Goal: Task Accomplishment & Management: Use online tool/utility

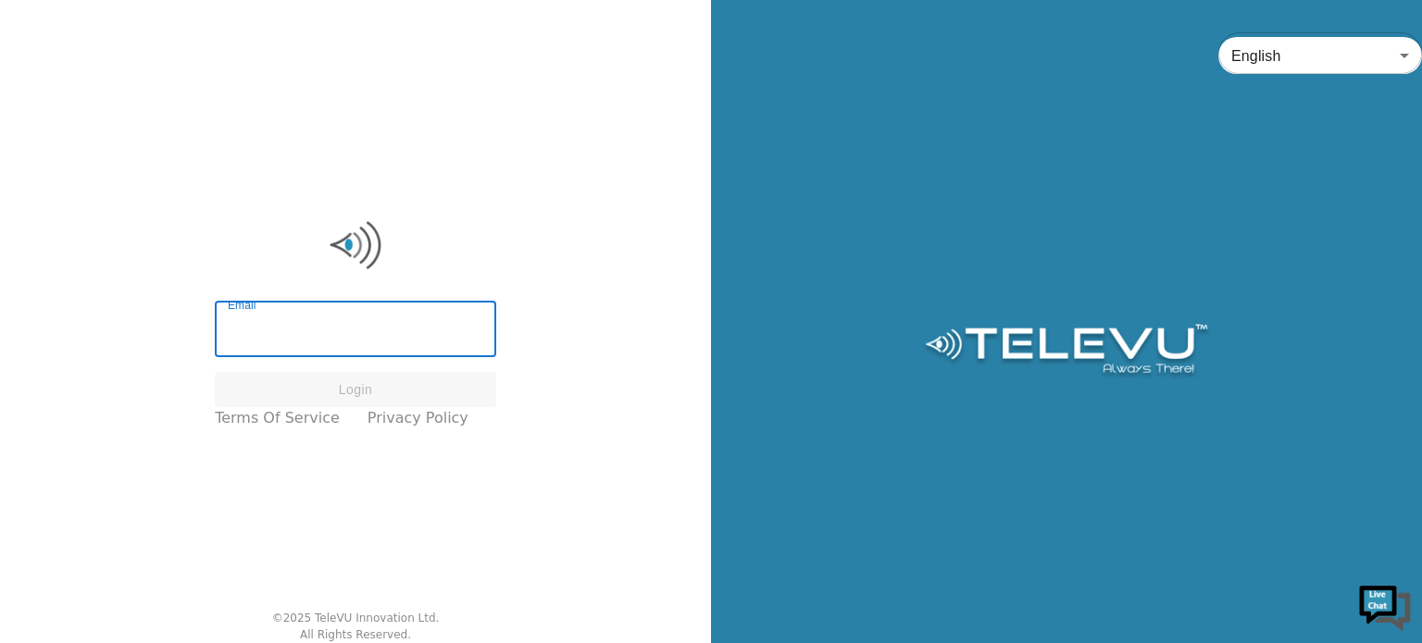
click at [303, 331] on input "Email" at bounding box center [355, 331] width 281 height 52
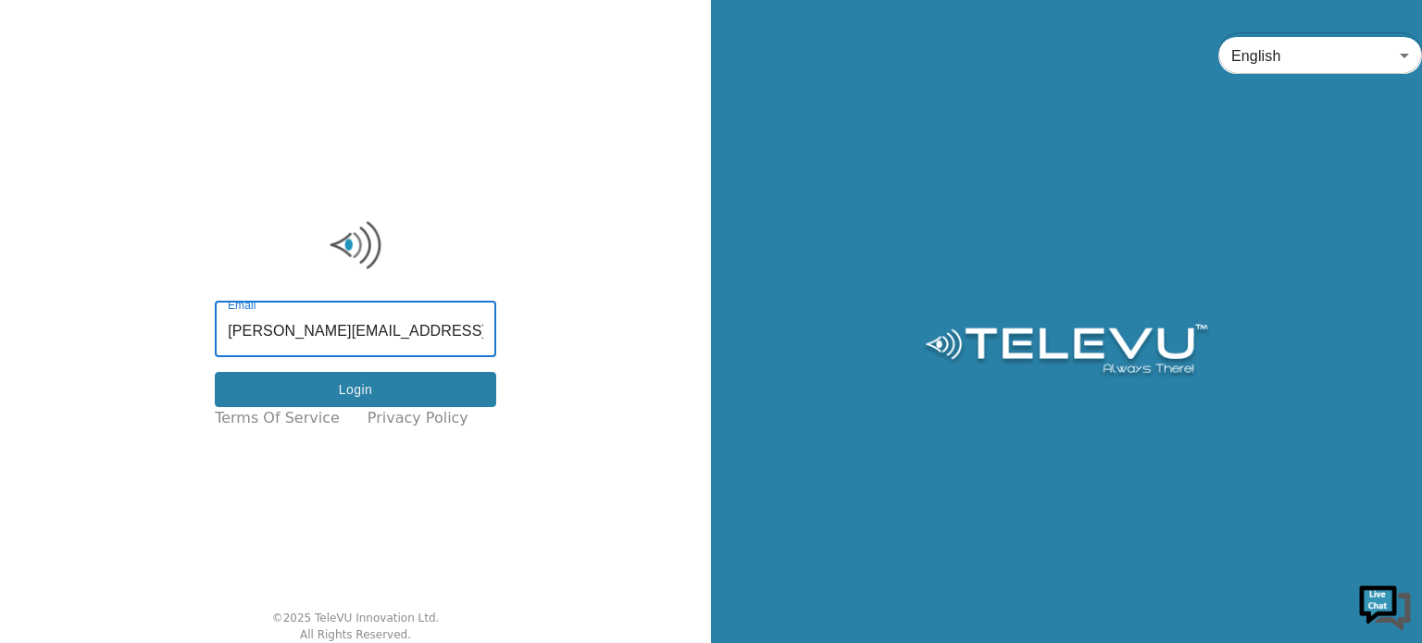
type input "[PERSON_NAME][EMAIL_ADDRESS][DOMAIN_NAME]"
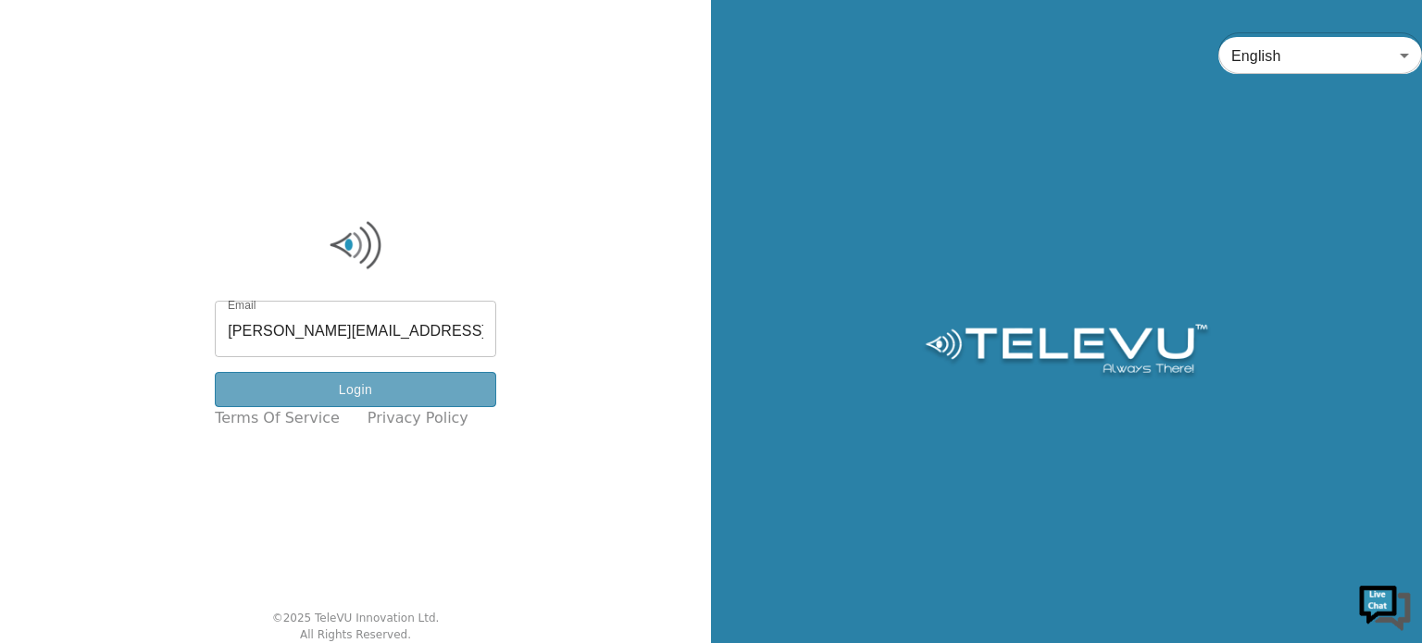
click at [418, 384] on button "Login" at bounding box center [355, 390] width 281 height 36
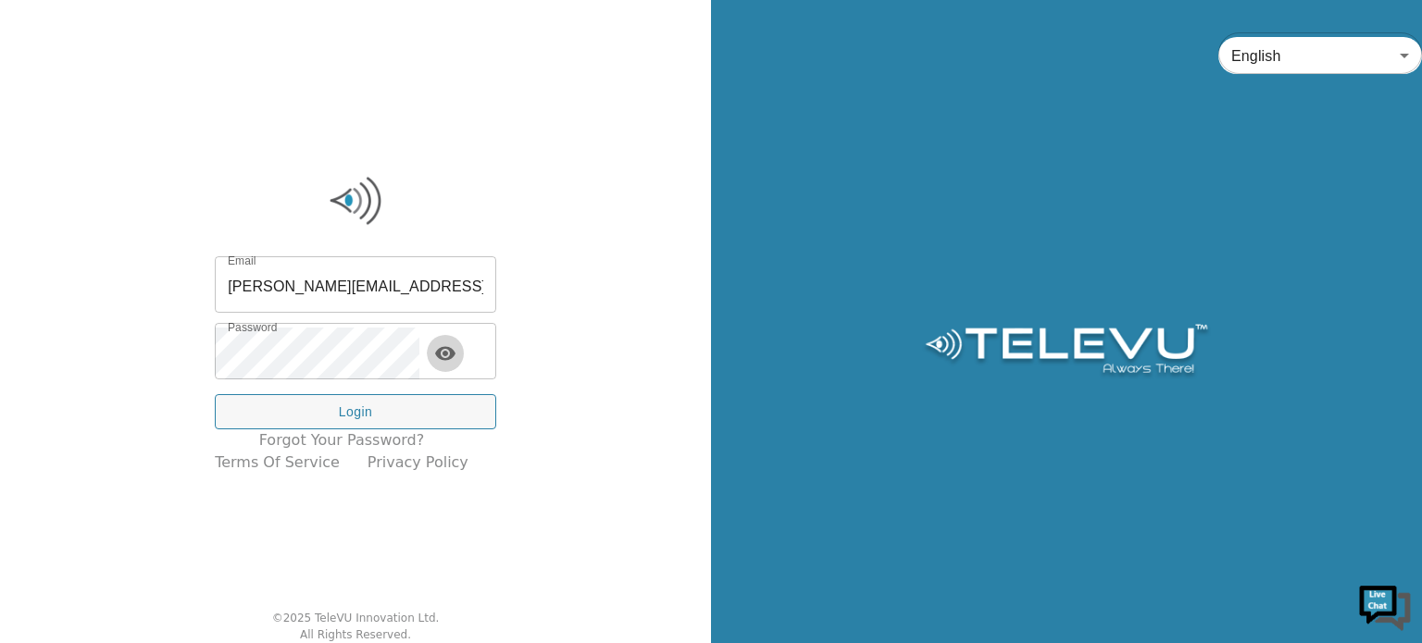
click at [455, 353] on icon "toggle password visibility" at bounding box center [445, 353] width 20 height 14
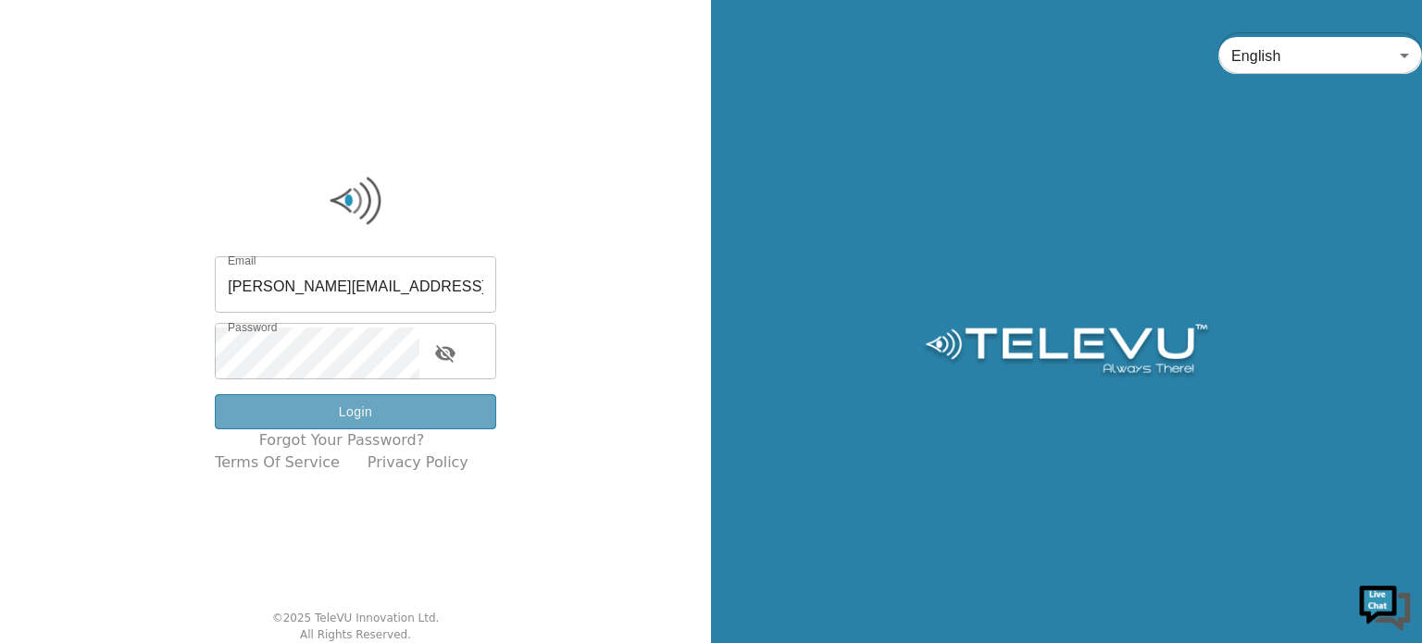
click at [387, 408] on button "Login" at bounding box center [355, 412] width 281 height 36
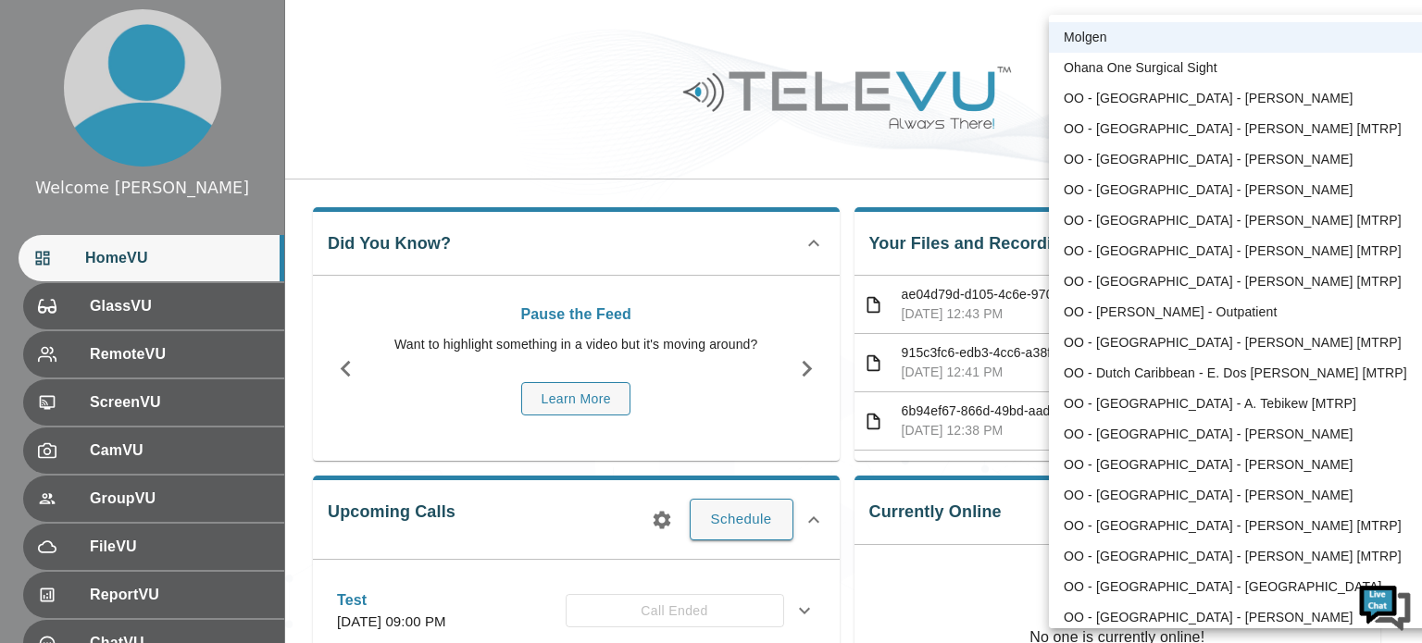
click at [1318, 43] on body "Welcome [PERSON_NAME] HomeVU GlassVU RemoteVU ScreenVU CamVU GroupVU FileVU Rep…" at bounding box center [711, 494] width 1422 height 989
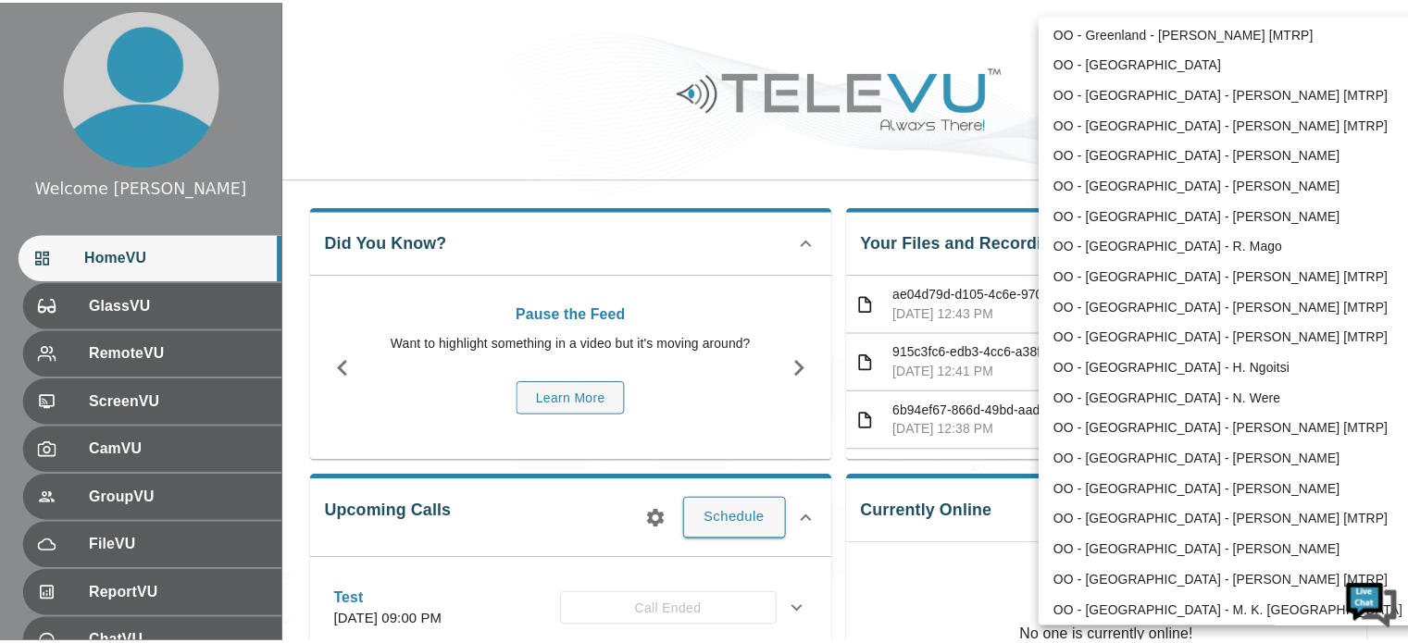
scroll to position [669, 0]
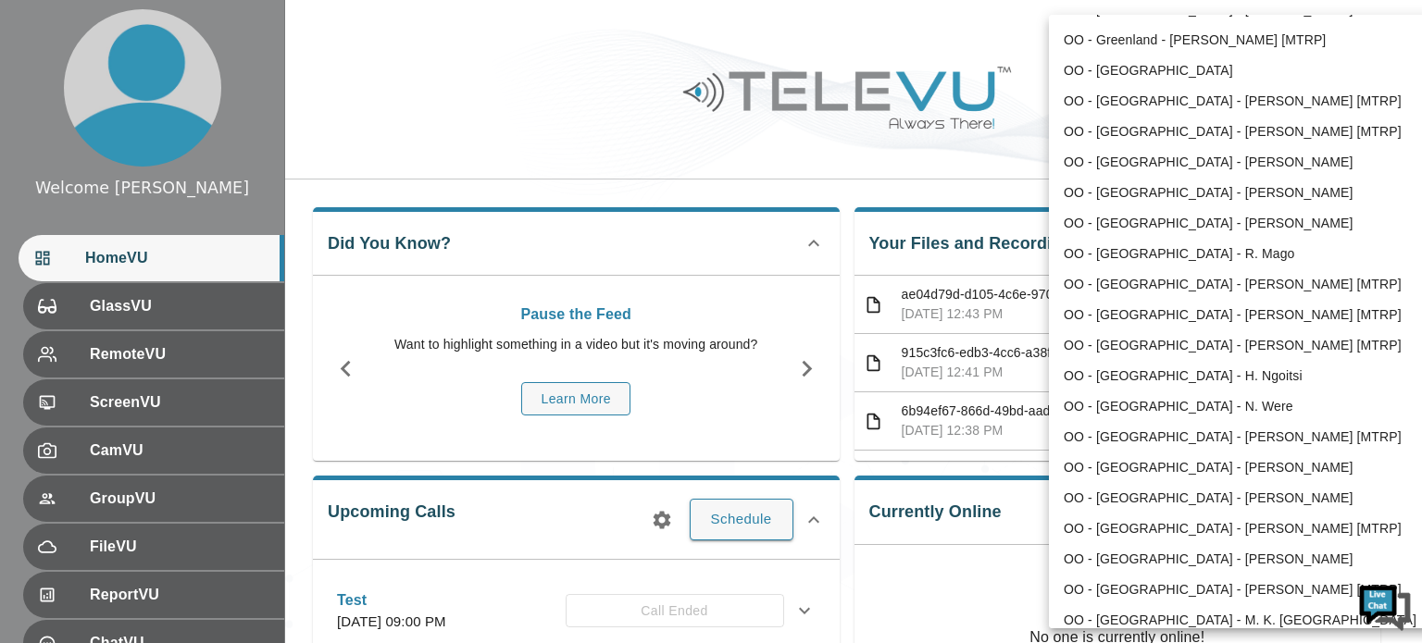
click at [1221, 406] on li "OO - [GEOGRAPHIC_DATA] - N. Were" at bounding box center [1241, 407] width 384 height 31
type input "187"
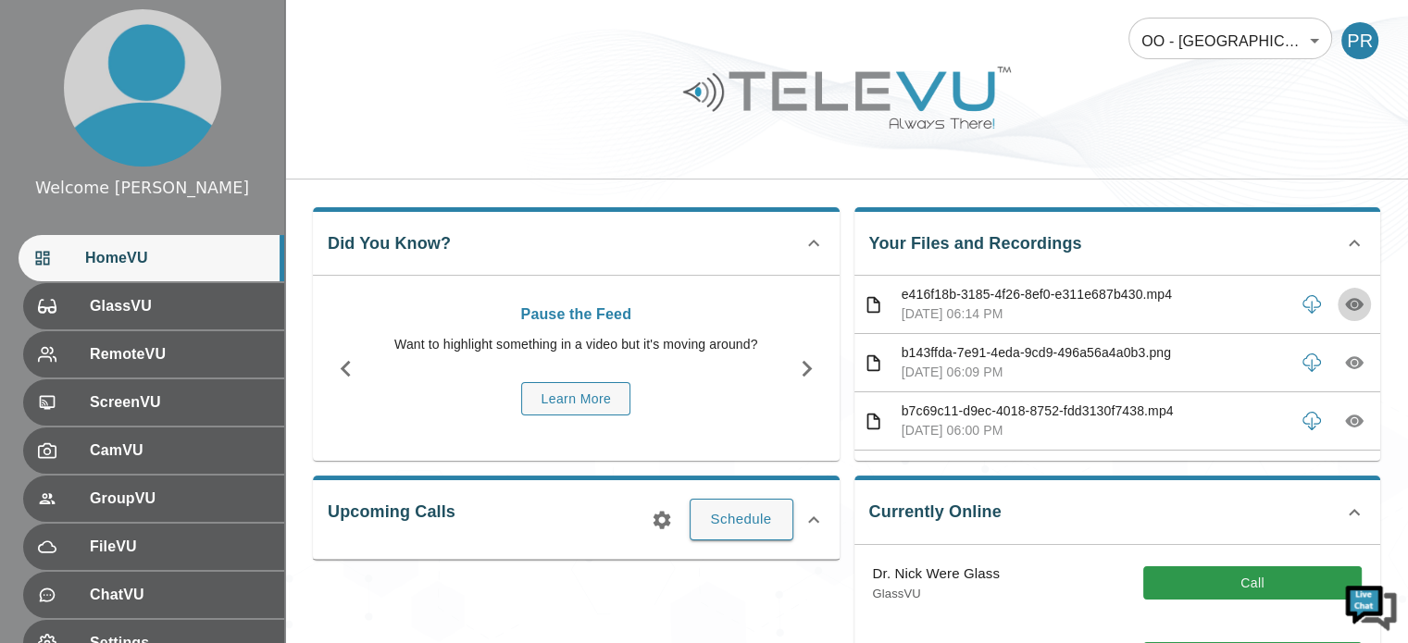
click at [1345, 308] on icon "button" at bounding box center [1354, 305] width 19 height 13
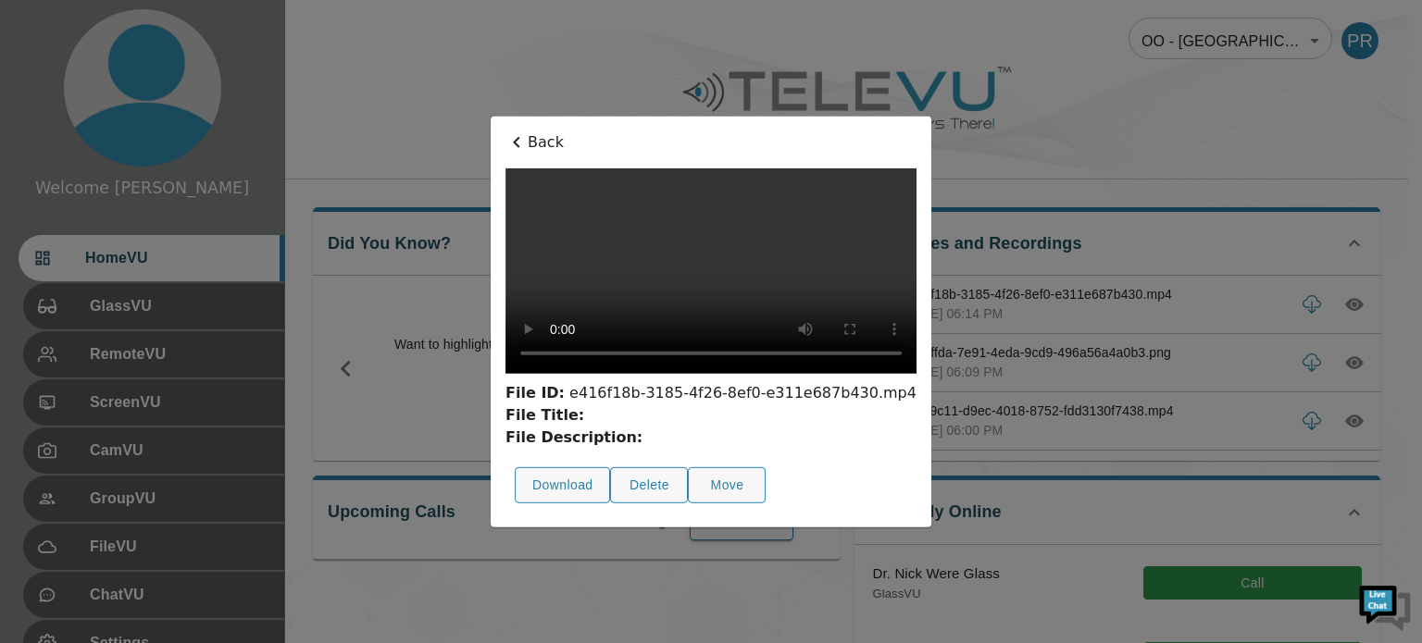
click at [1221, 307] on div at bounding box center [711, 321] width 1422 height 643
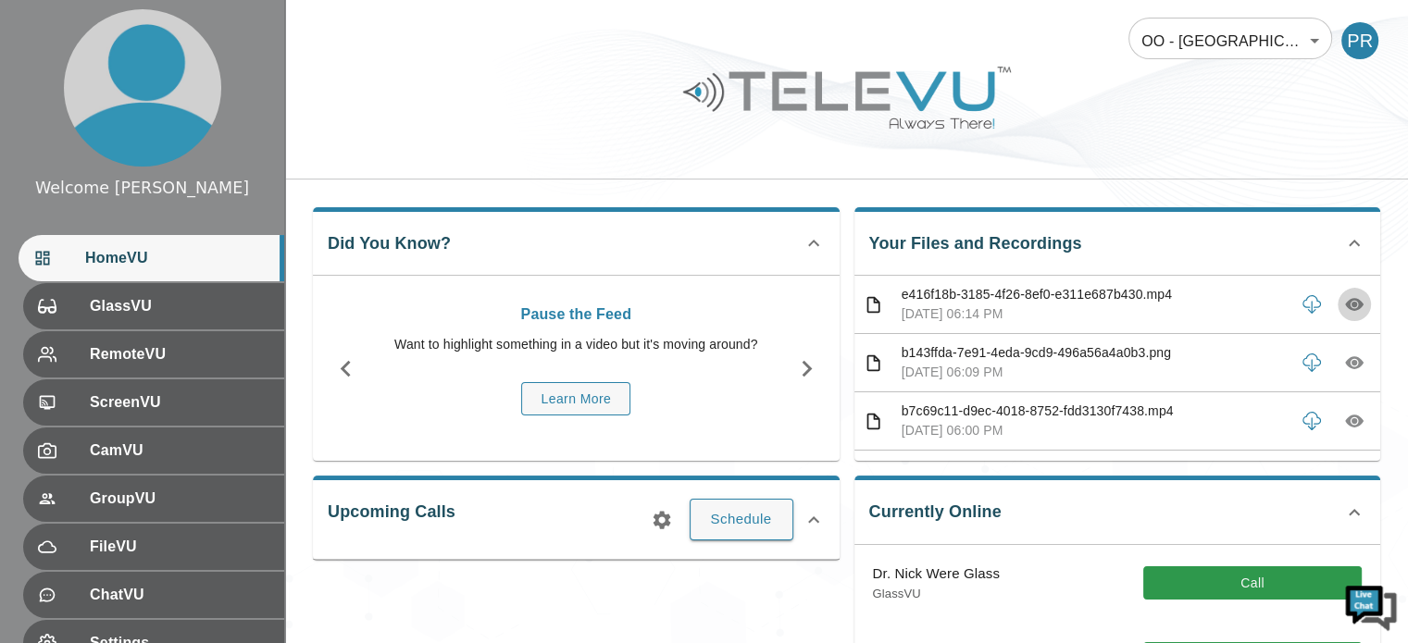
click at [1345, 303] on icon "button" at bounding box center [1354, 304] width 19 height 19
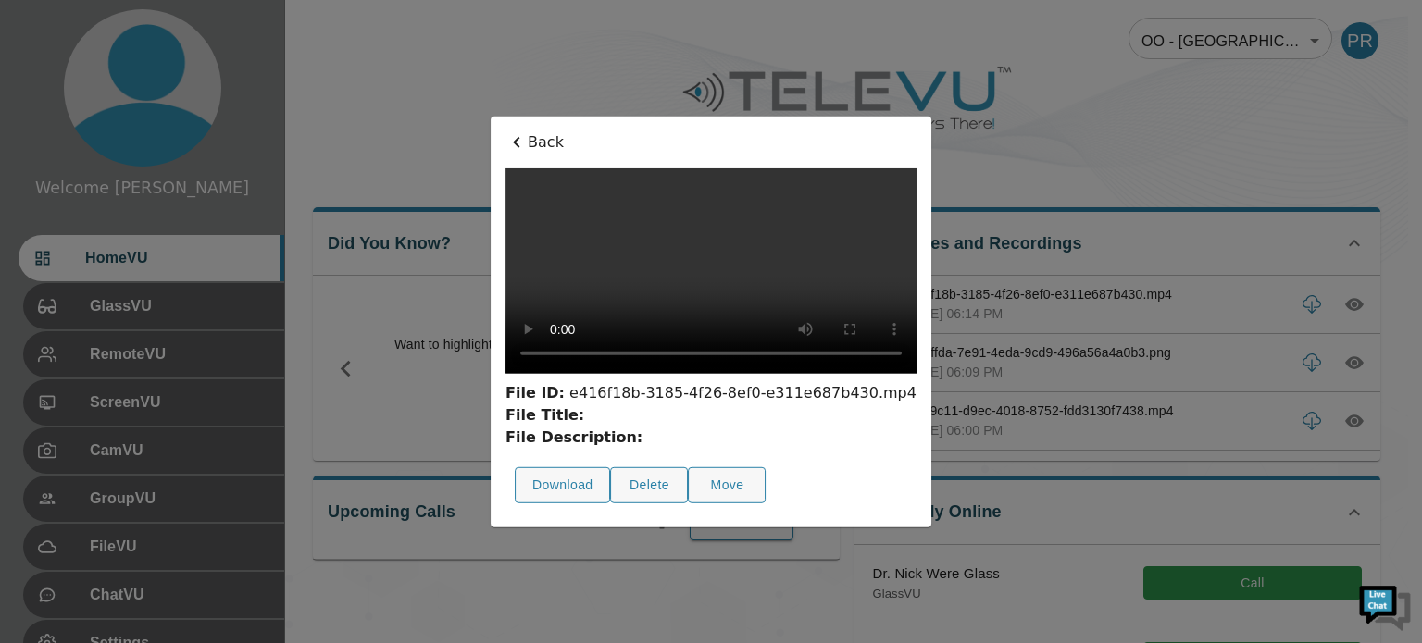
click at [1329, 129] on div at bounding box center [711, 321] width 1422 height 643
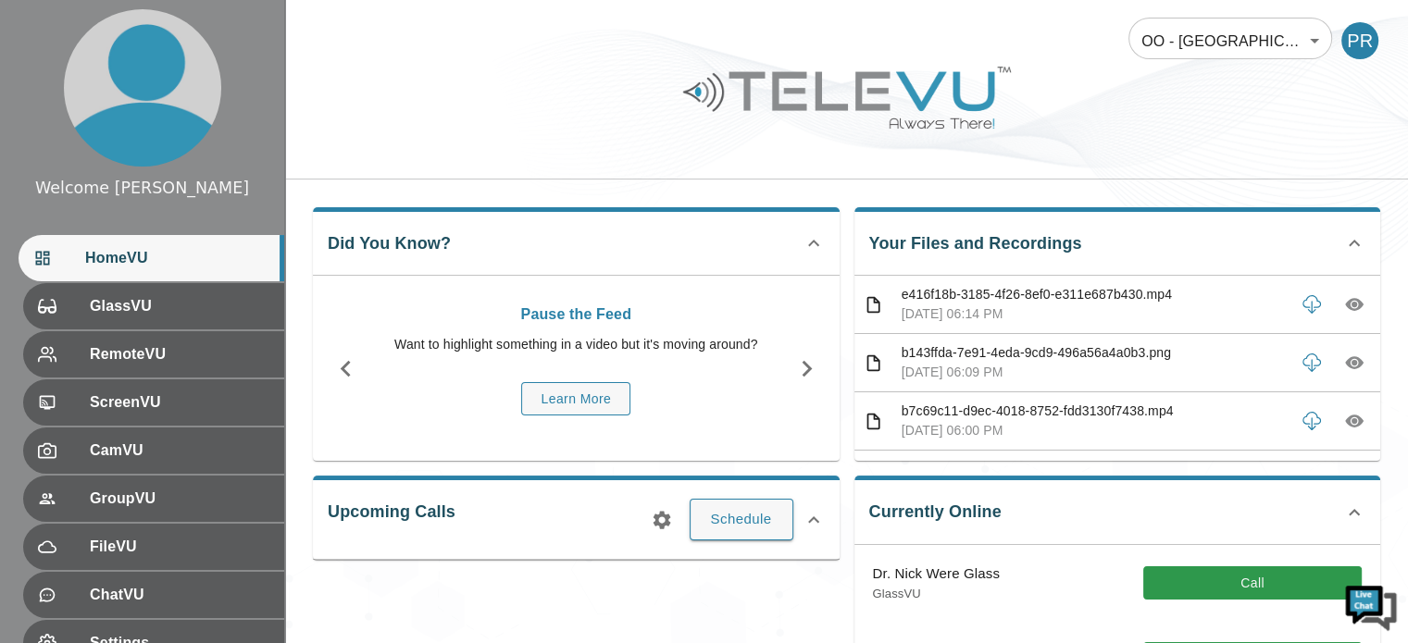
click at [1345, 358] on icon "button" at bounding box center [1354, 363] width 19 height 13
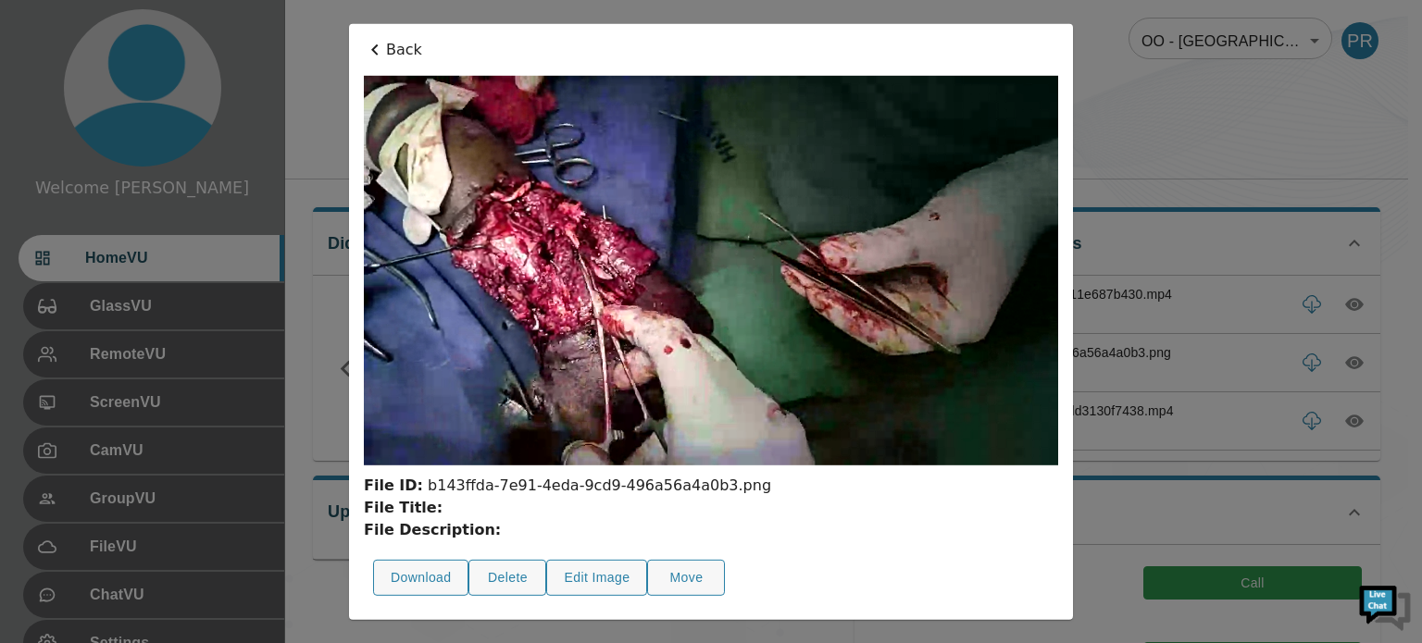
click at [379, 50] on icon at bounding box center [375, 49] width 22 height 22
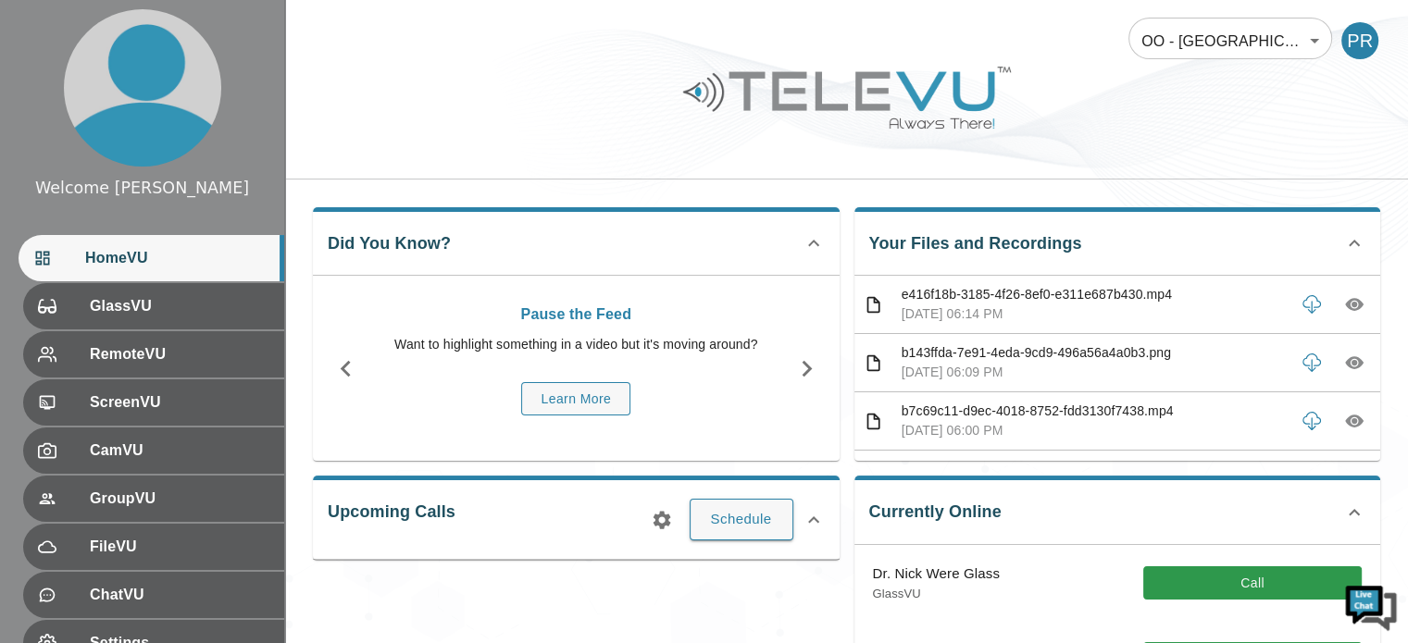
click at [981, 310] on p "[DATE] 06:14 PM" at bounding box center [1094, 314] width 384 height 19
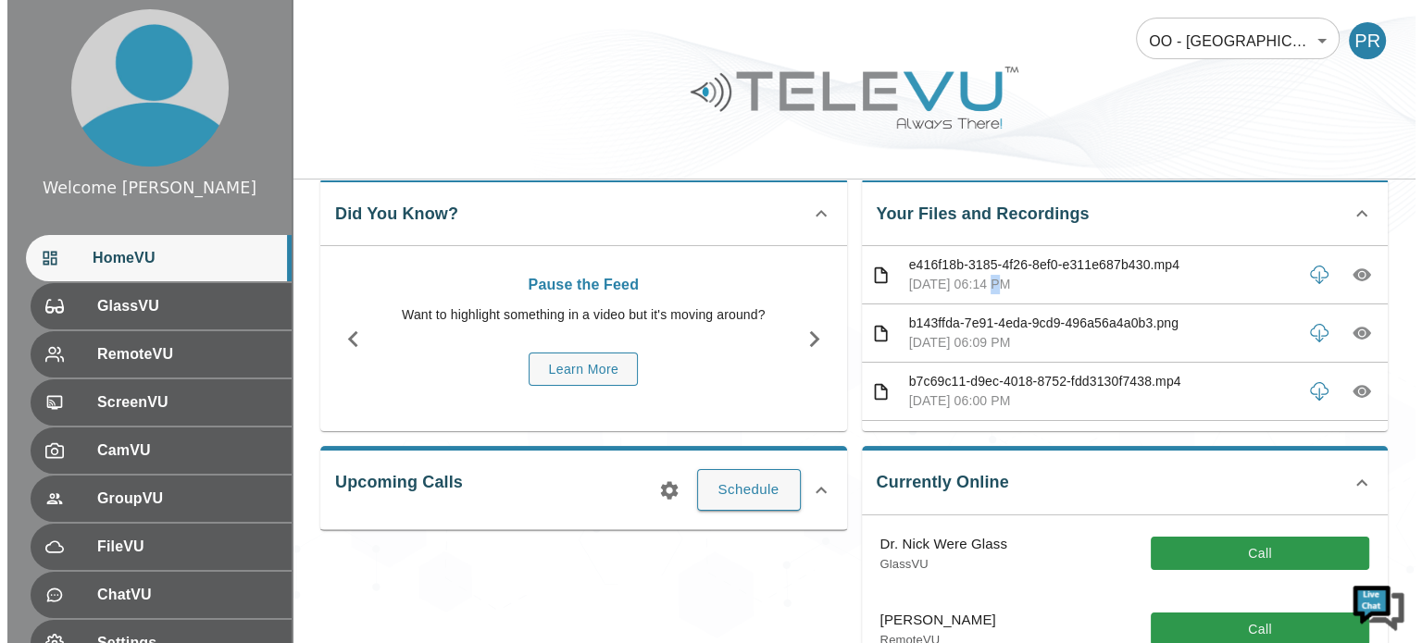
scroll to position [0, 0]
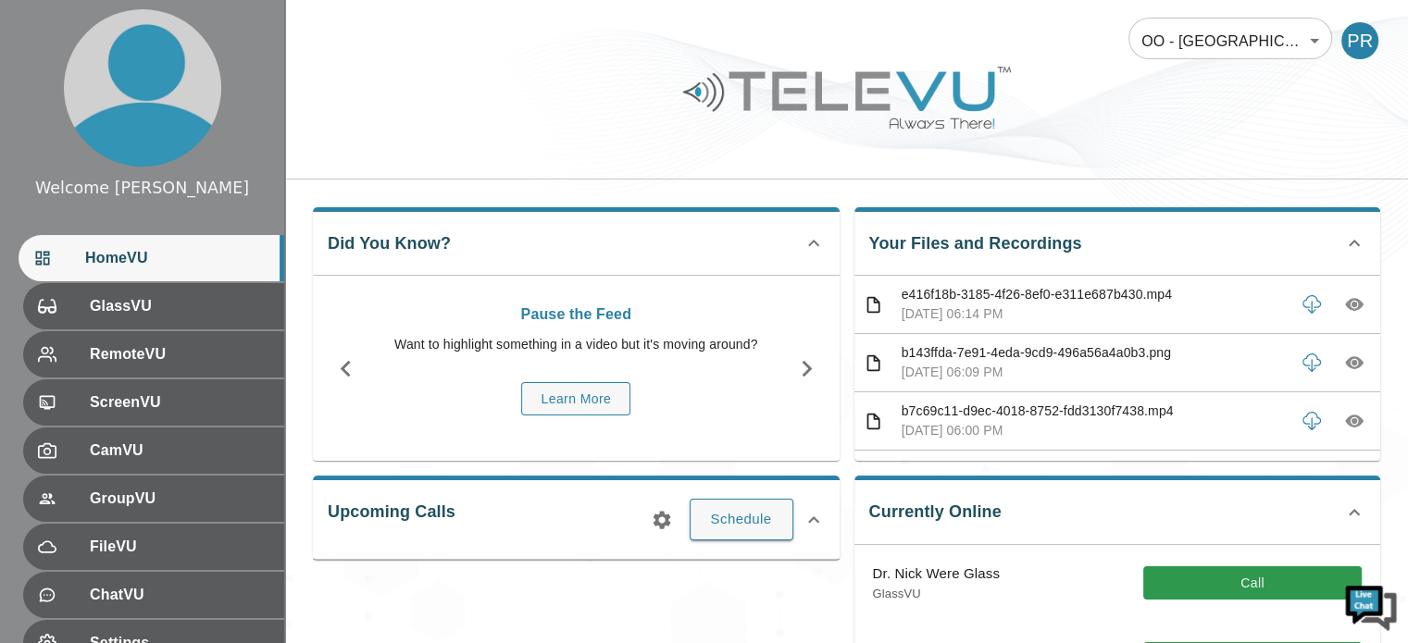
click at [1084, 315] on p "[DATE] 06:14 PM" at bounding box center [1094, 314] width 384 height 19
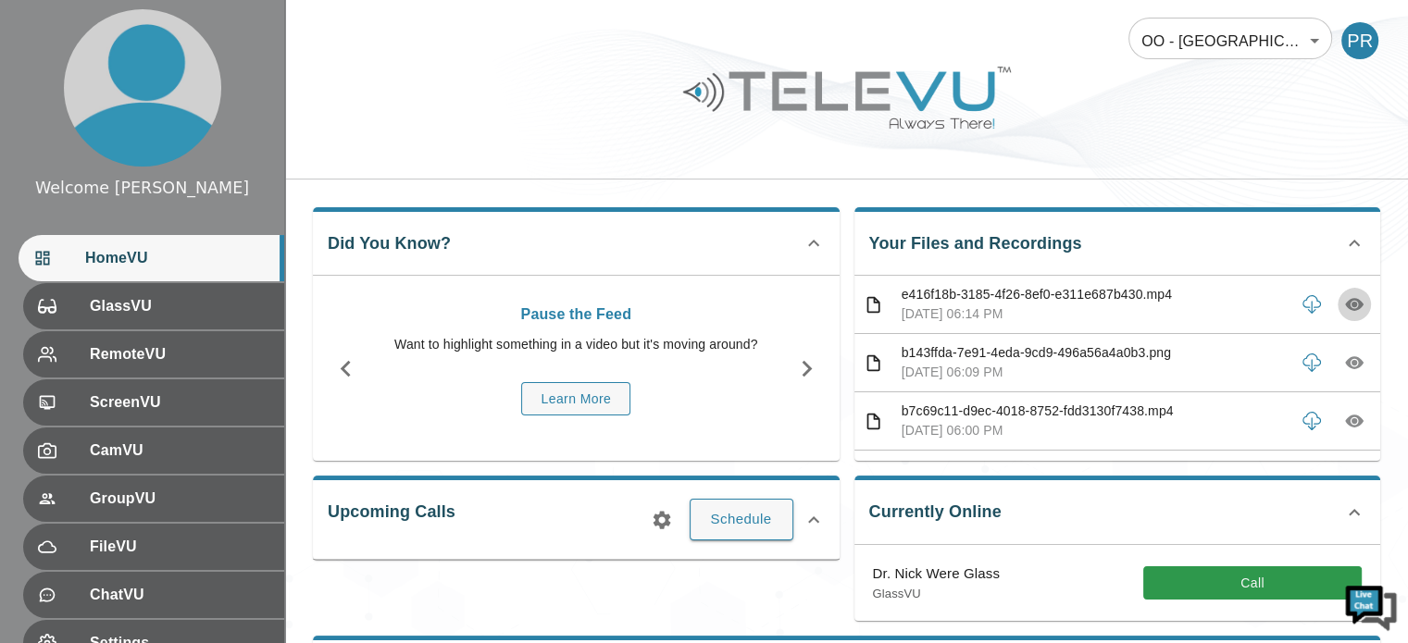
click at [1345, 308] on icon "button" at bounding box center [1354, 305] width 19 height 13
